Goal: Task Accomplishment & Management: Complete application form

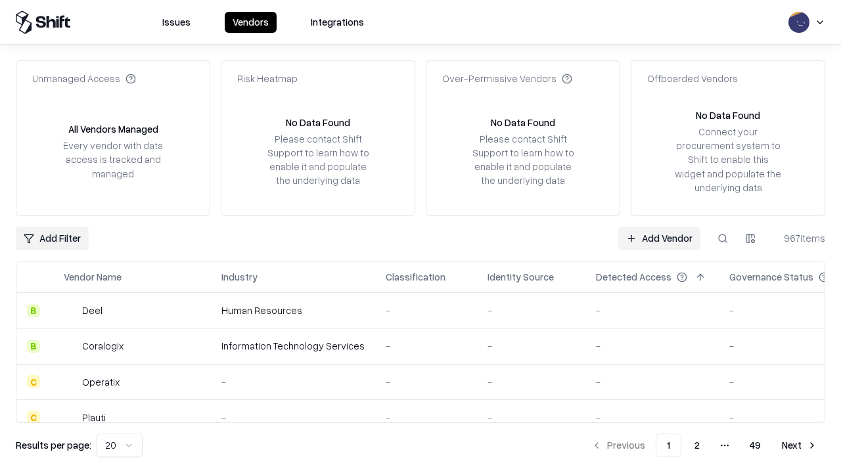
click at [659, 238] on link "Add Vendor" at bounding box center [659, 239] width 82 height 24
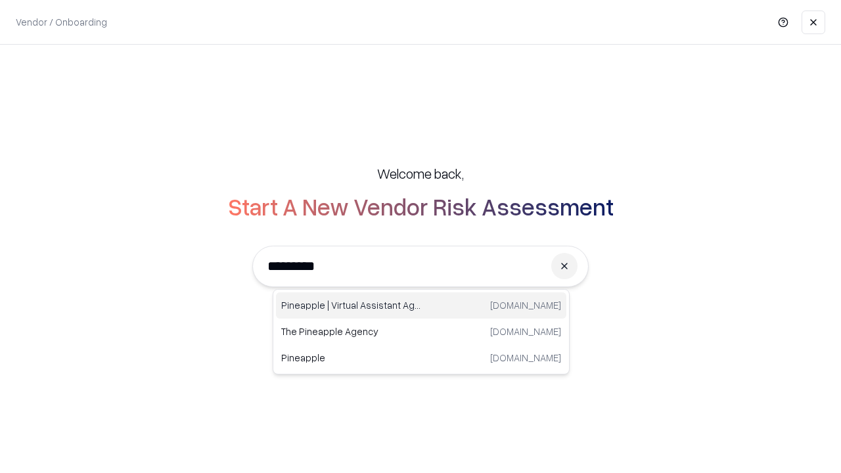
click at [421, 306] on div "Pineapple | Virtual Assistant Agency [DOMAIN_NAME]" at bounding box center [421, 305] width 290 height 26
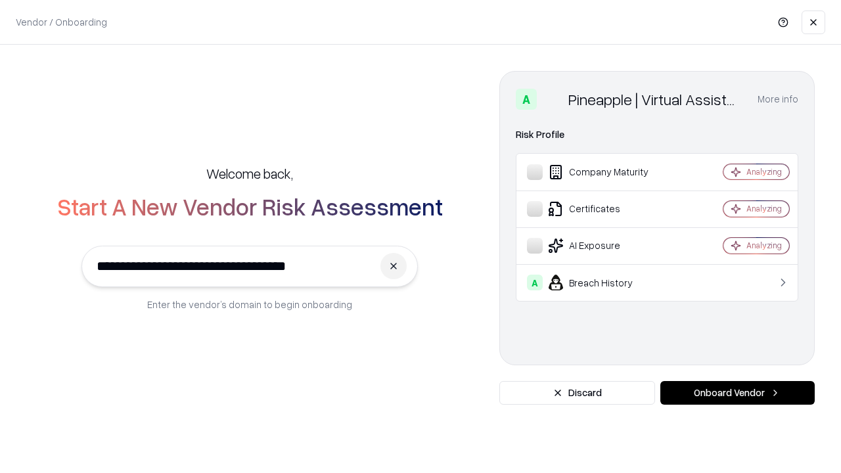
type input "**********"
click at [737, 393] on button "Onboard Vendor" at bounding box center [737, 393] width 154 height 24
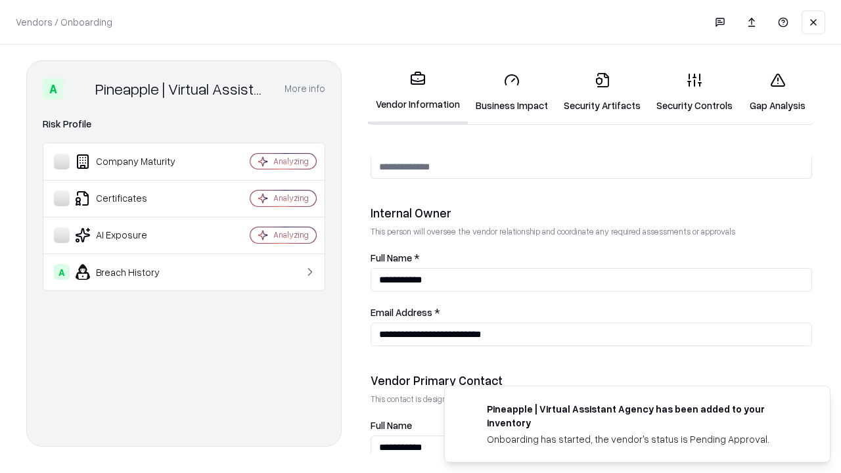
scroll to position [681, 0]
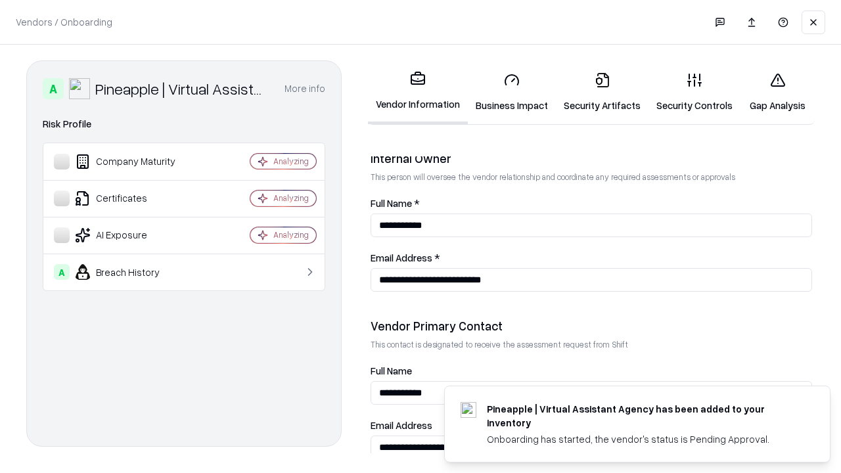
click at [512, 92] on link "Business Impact" at bounding box center [512, 92] width 88 height 61
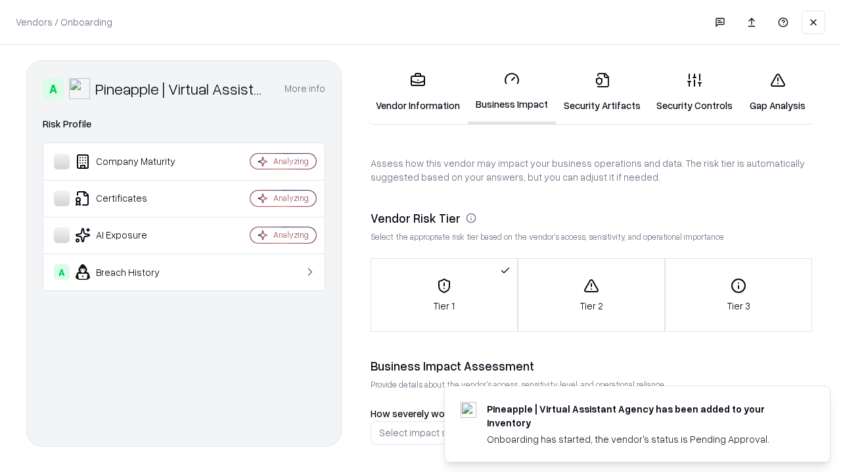
click at [602, 92] on link "Security Artifacts" at bounding box center [602, 92] width 93 height 61
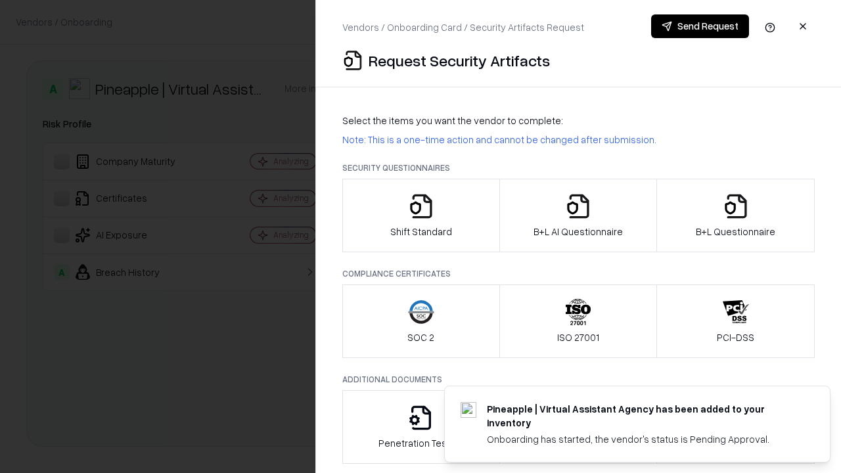
click at [421, 216] on icon "button" at bounding box center [421, 206] width 26 height 26
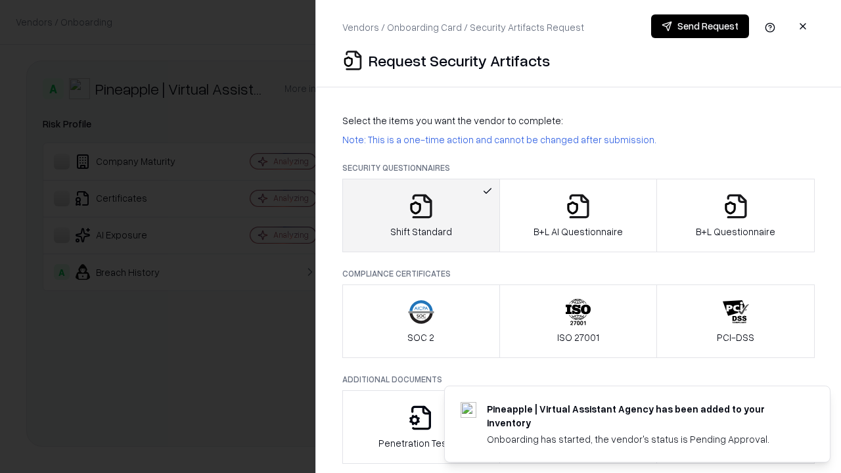
click at [700, 26] on button "Send Request" at bounding box center [700, 26] width 98 height 24
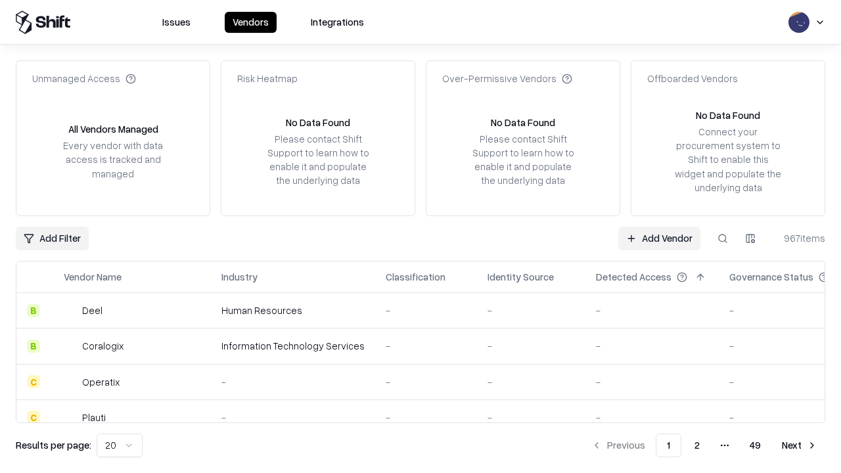
click at [723, 238] on button at bounding box center [723, 239] width 24 height 24
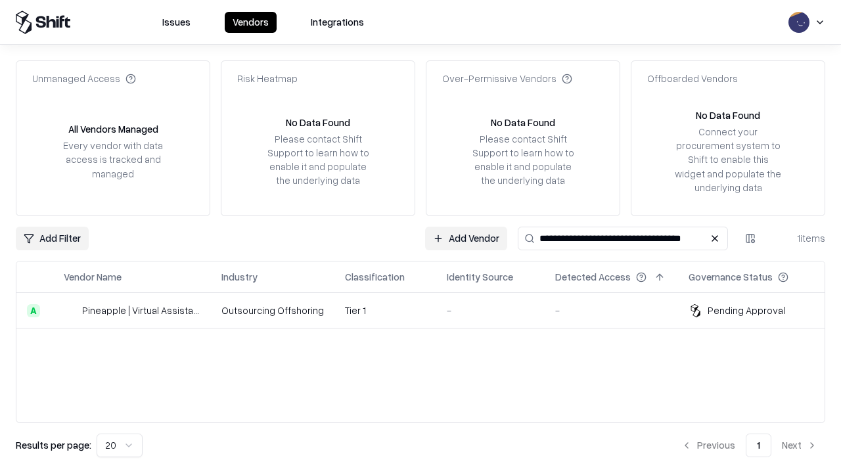
type input "**********"
click at [428, 310] on td "Tier 1" at bounding box center [385, 310] width 102 height 35
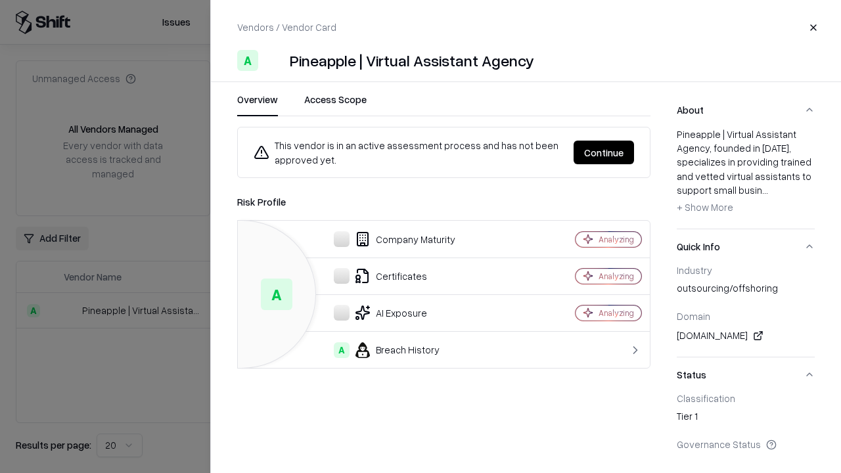
click at [604, 152] on button "Continue" at bounding box center [604, 153] width 60 height 24
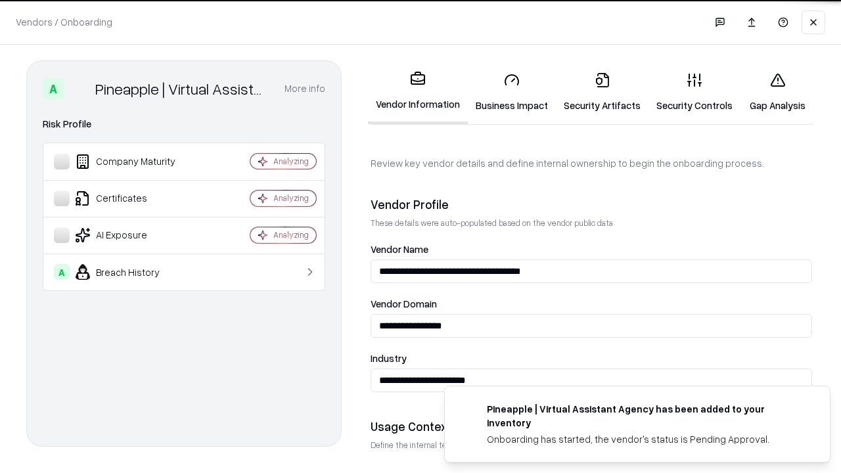
click at [602, 92] on link "Security Artifacts" at bounding box center [602, 92] width 93 height 61
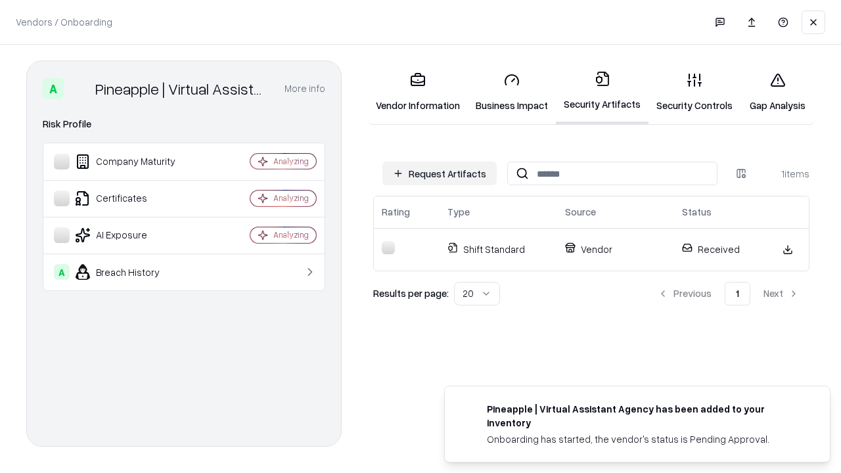
click at [695, 92] on link "Security Controls" at bounding box center [695, 92] width 92 height 61
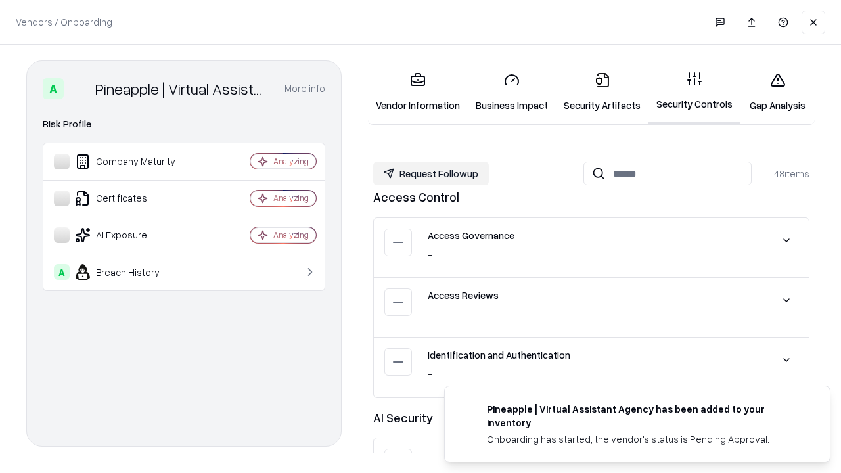
click at [431, 173] on button "Request Followup" at bounding box center [431, 174] width 116 height 24
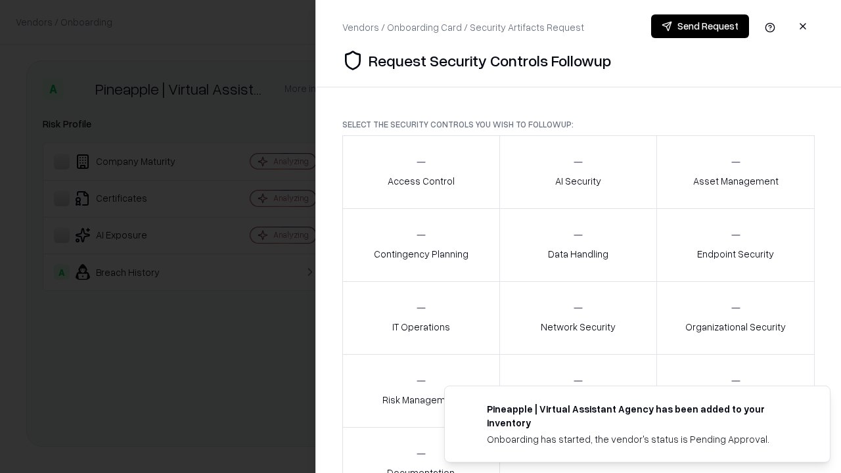
click at [421, 172] on div "Access Control" at bounding box center [421, 172] width 67 height 32
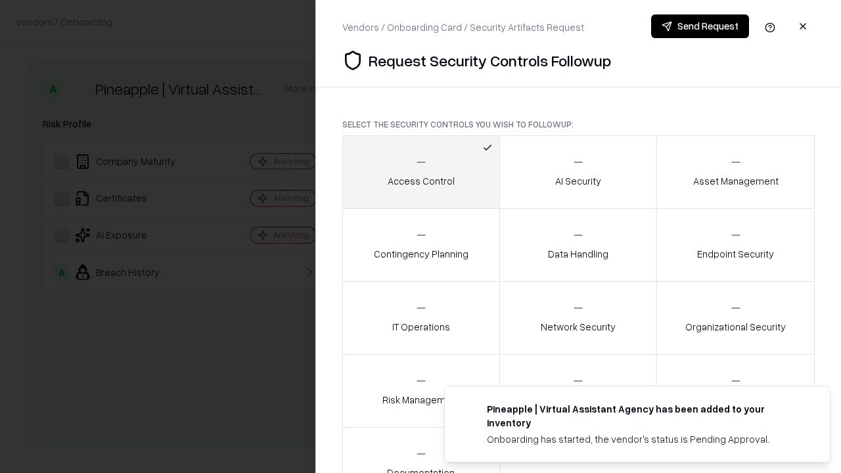
click at [700, 26] on button "Send Request" at bounding box center [700, 26] width 98 height 24
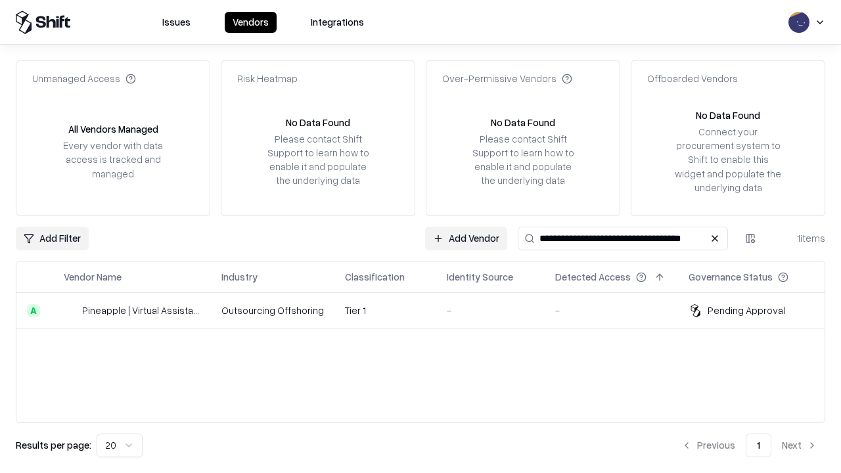
type input "**********"
click at [428, 310] on td "Tier 1" at bounding box center [385, 310] width 102 height 35
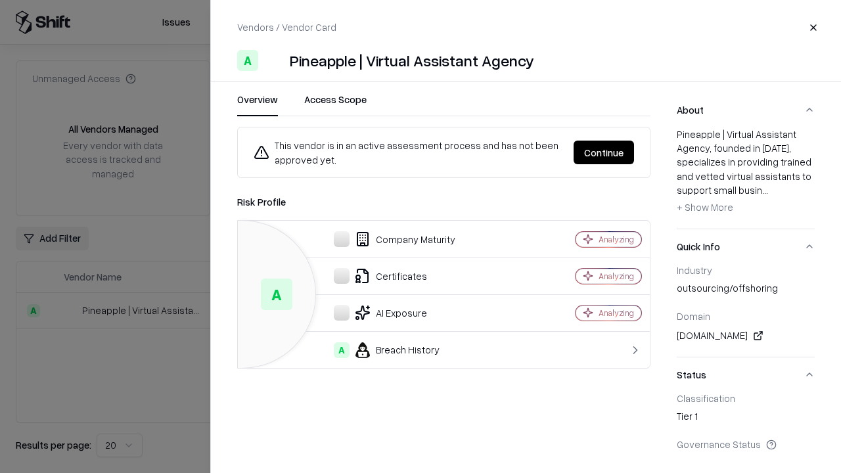
click at [604, 152] on button "Continue" at bounding box center [604, 153] width 60 height 24
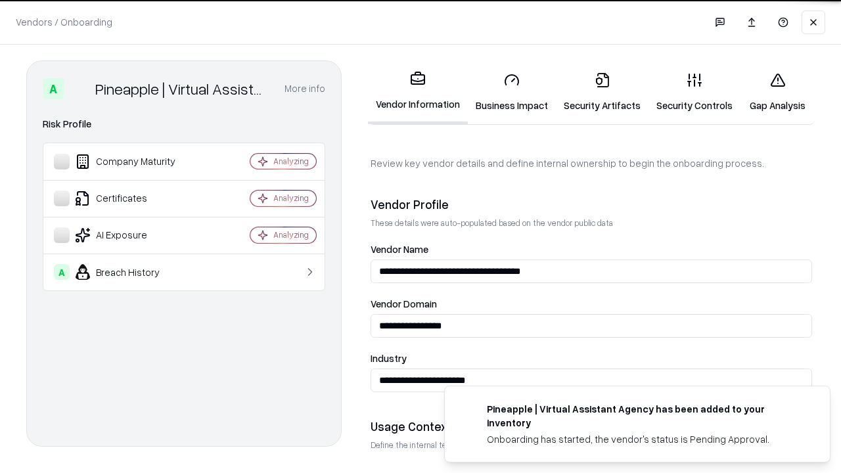
click at [777, 92] on link "Gap Analysis" at bounding box center [778, 92] width 74 height 61
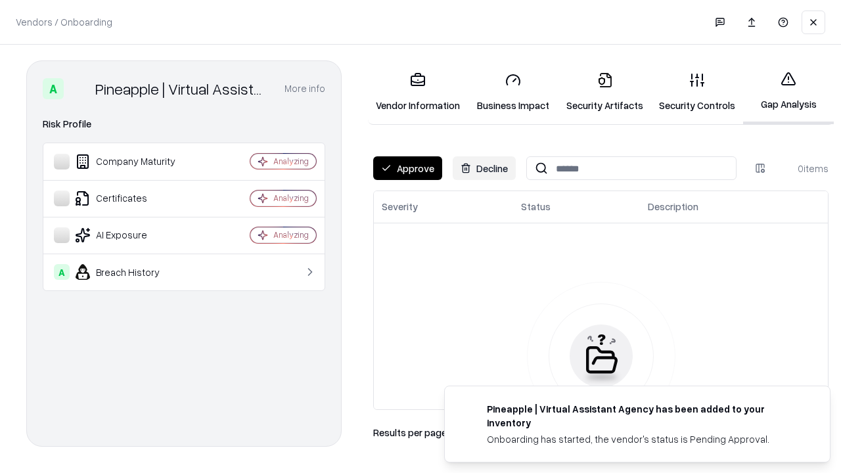
click at [407, 168] on button "Approve" at bounding box center [407, 168] width 69 height 24
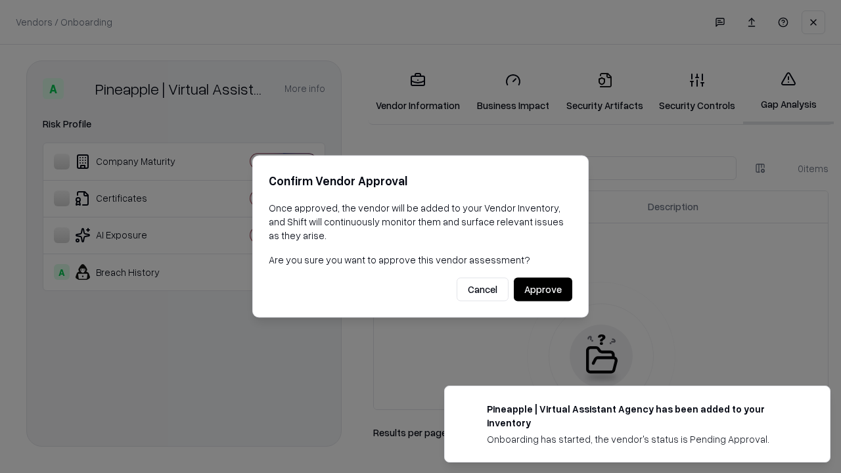
click at [543, 289] on button "Approve" at bounding box center [543, 290] width 58 height 24
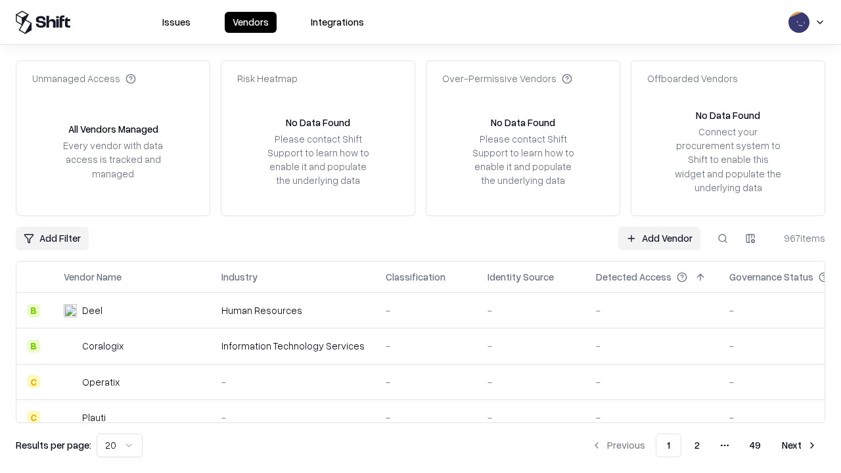
type input "**********"
click at [659, 238] on link "Add Vendor" at bounding box center [659, 239] width 82 height 24
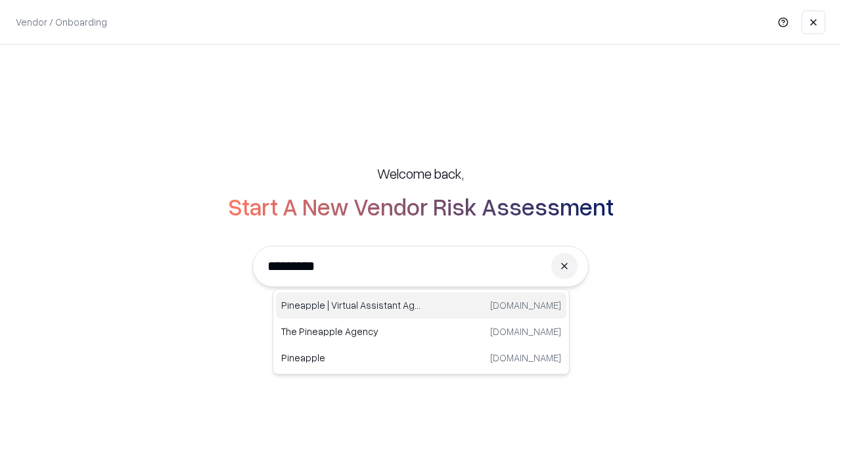
click at [421, 306] on div "Pineapple | Virtual Assistant Agency [DOMAIN_NAME]" at bounding box center [421, 305] width 290 height 26
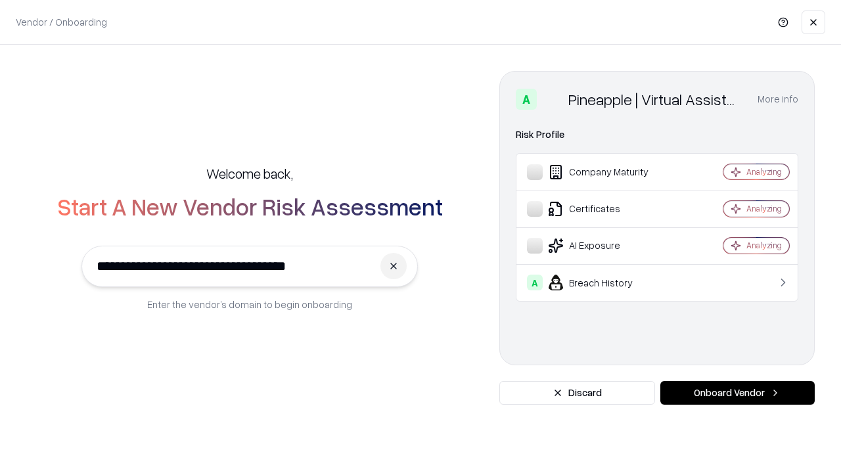
type input "**********"
click at [737, 393] on button "Onboard Vendor" at bounding box center [737, 393] width 154 height 24
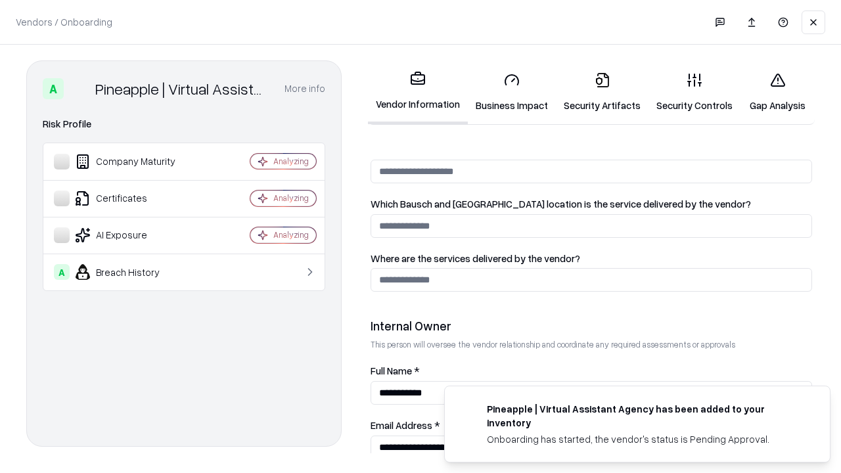
scroll to position [681, 0]
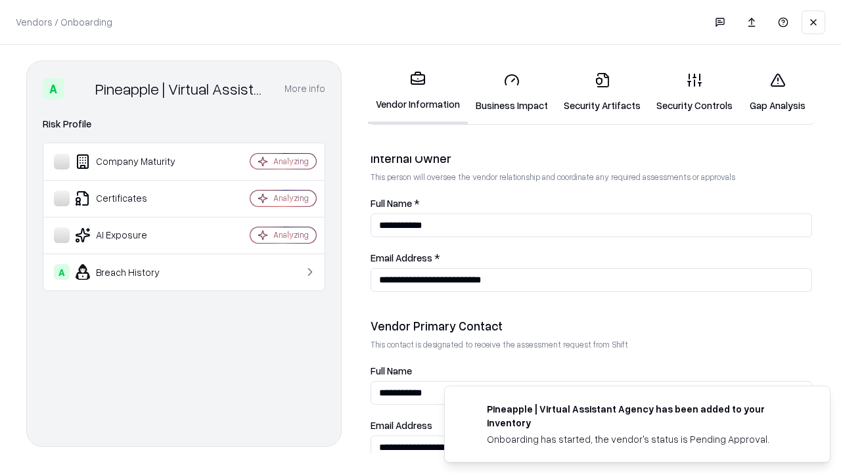
click at [777, 92] on link "Gap Analysis" at bounding box center [778, 92] width 74 height 61
